Goal: Task Accomplishment & Management: Use online tool/utility

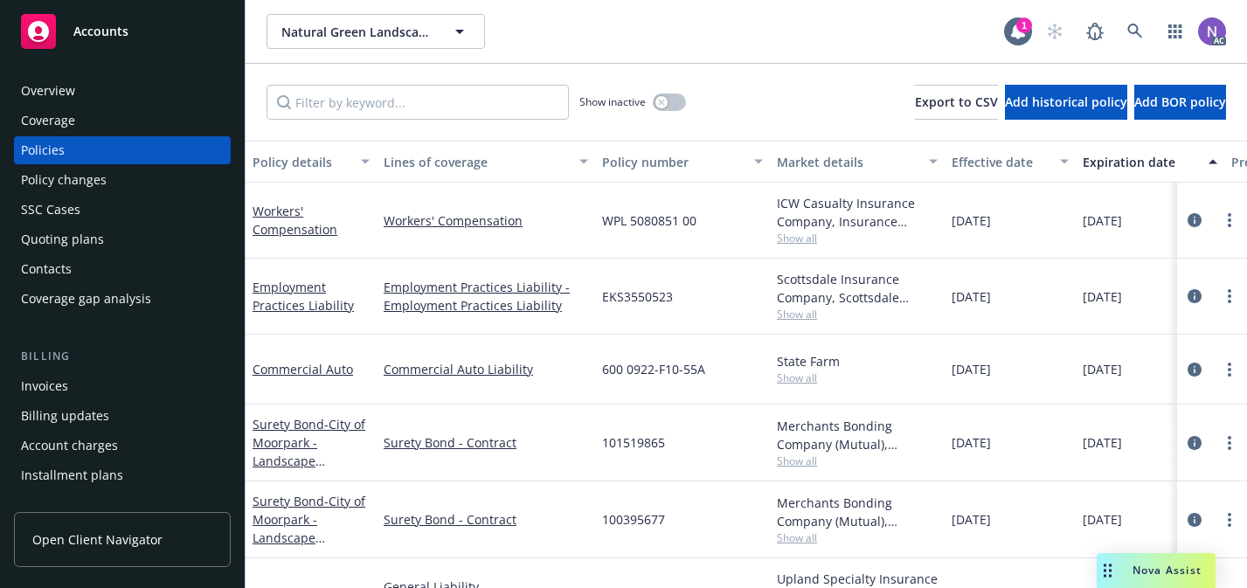
scroll to position [88, 0]
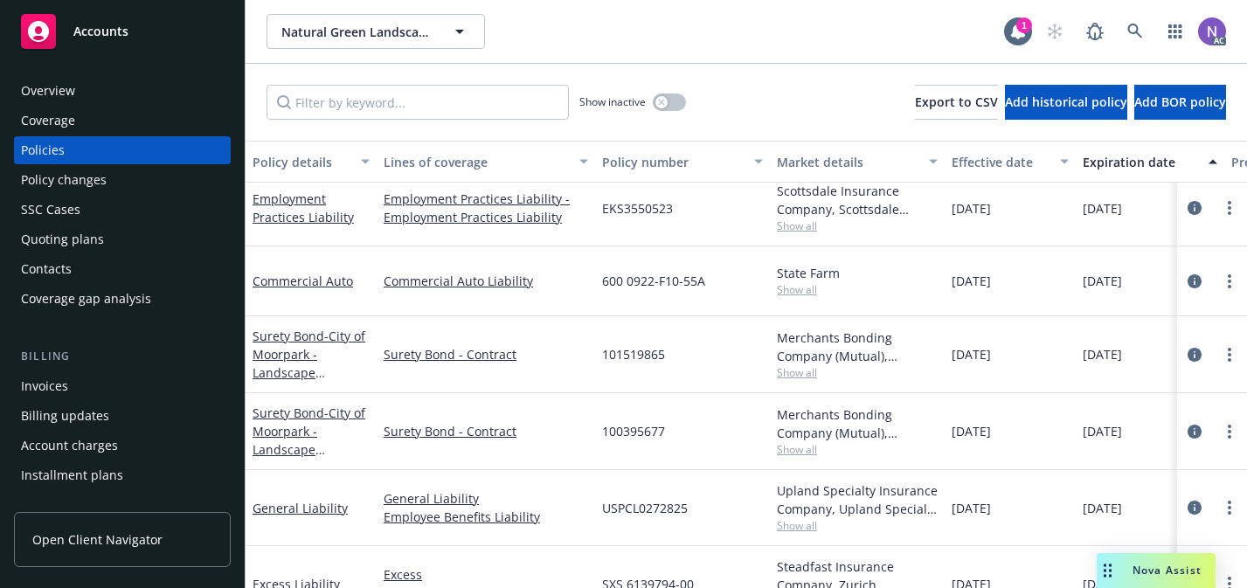
click at [1235, 497] on div at bounding box center [1212, 507] width 56 height 21
click at [1223, 519] on div at bounding box center [1212, 508] width 70 height 76
click at [1230, 513] on circle "more" at bounding box center [1229, 512] width 3 height 3
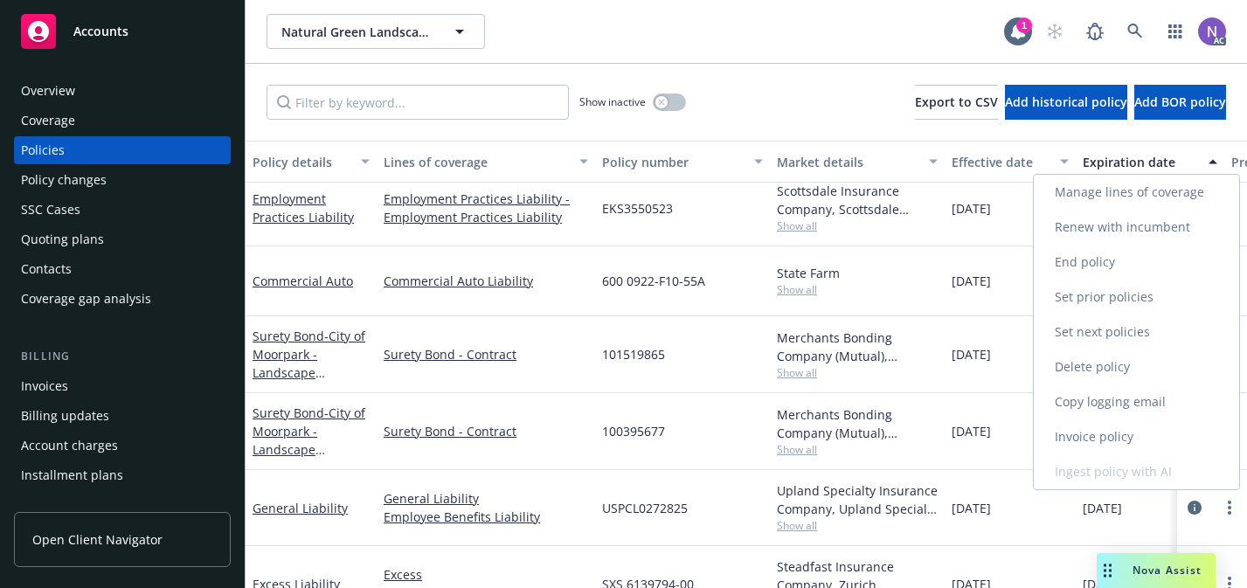
click at [1181, 394] on link "Copy logging email" at bounding box center [1136, 401] width 205 height 35
